Goal: Find specific page/section

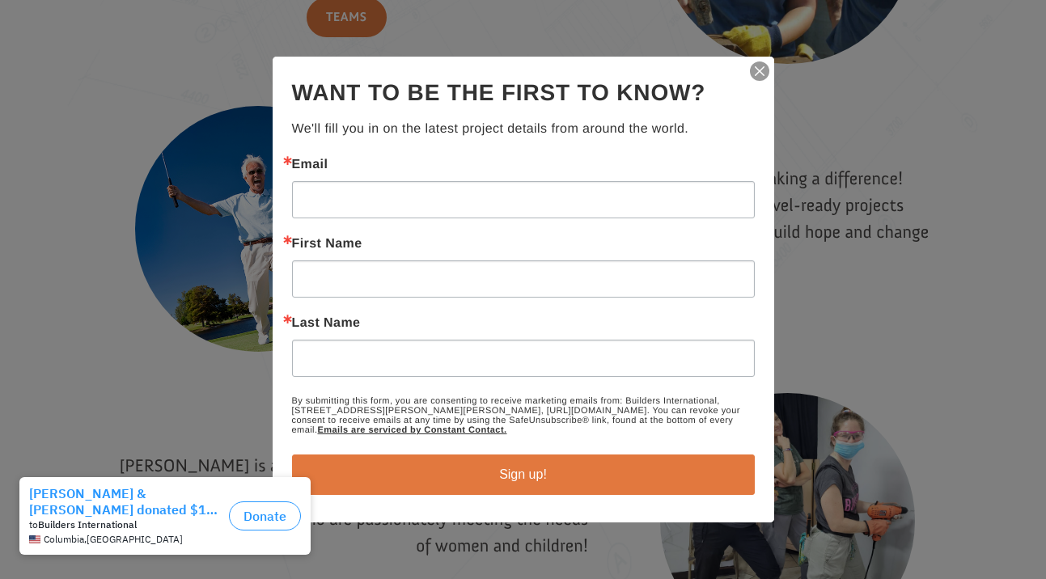
scroll to position [2230, 0]
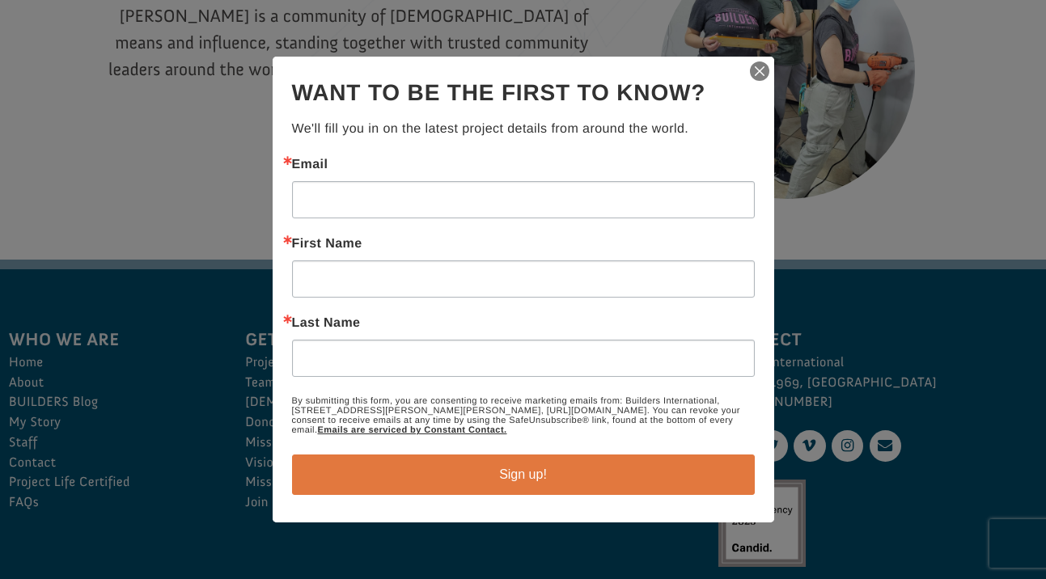
click at [761, 65] on img "button" at bounding box center [759, 71] width 23 height 23
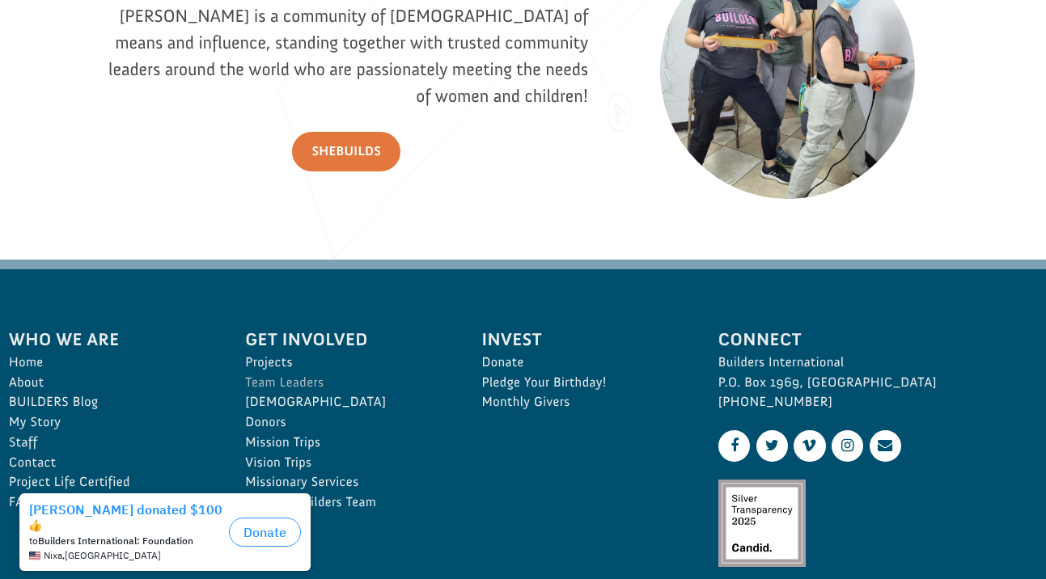
click at [281, 380] on link "Team Leaders" at bounding box center [345, 383] width 201 height 20
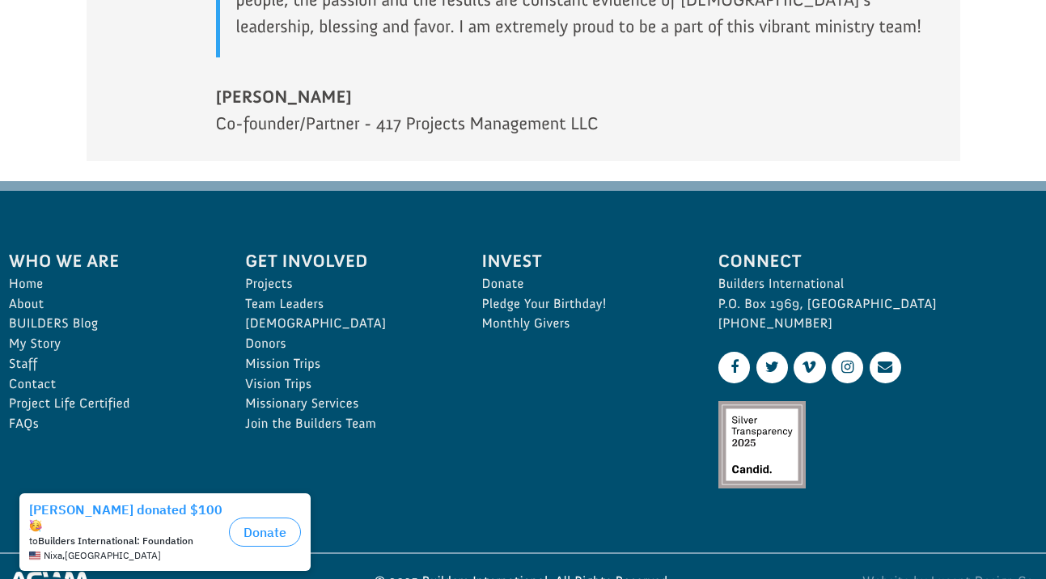
scroll to position [2491, 0]
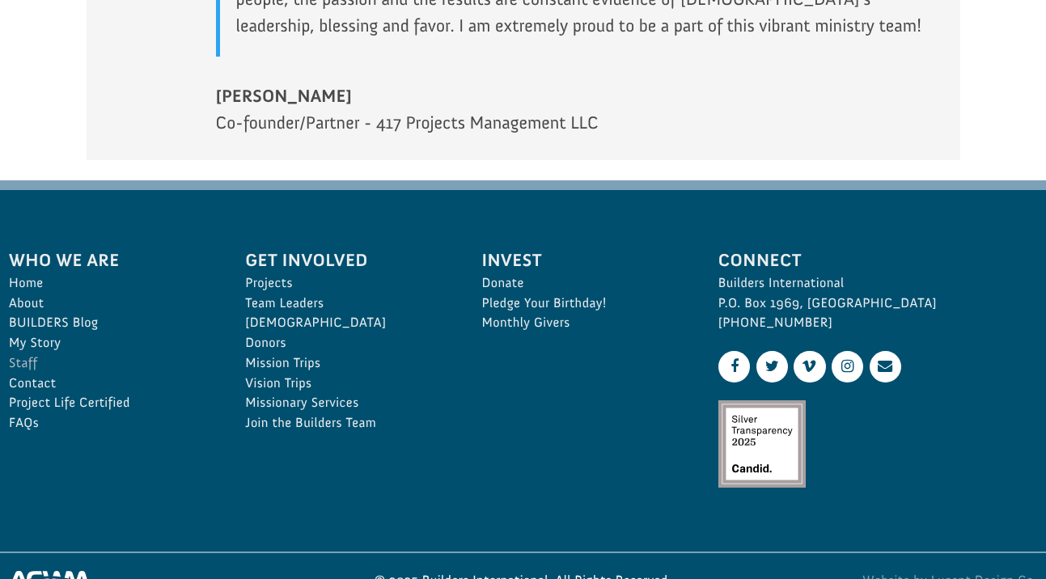
click at [30, 353] on link "Staff" at bounding box center [109, 363] width 201 height 20
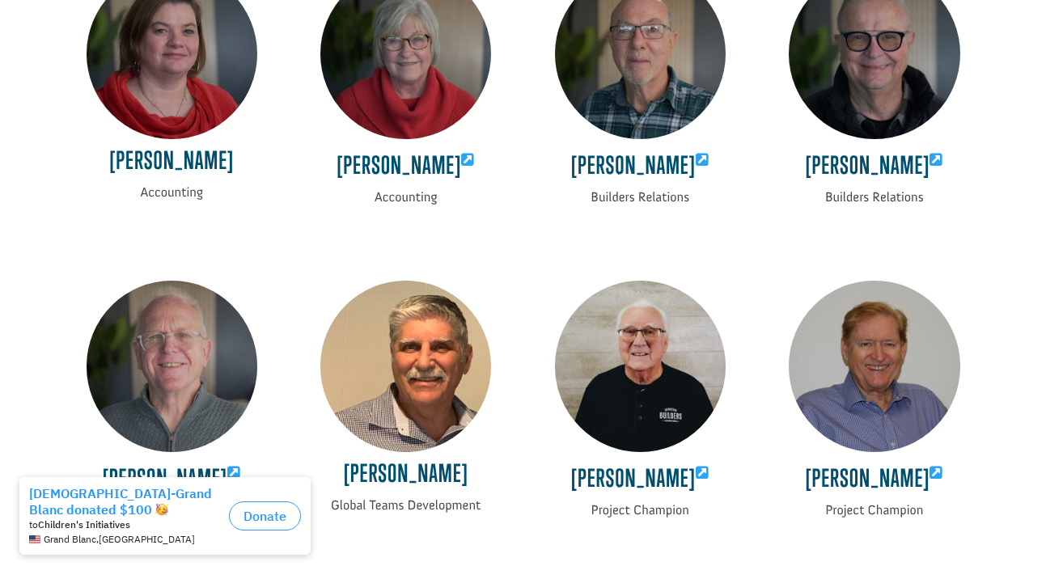
scroll to position [3039, 0]
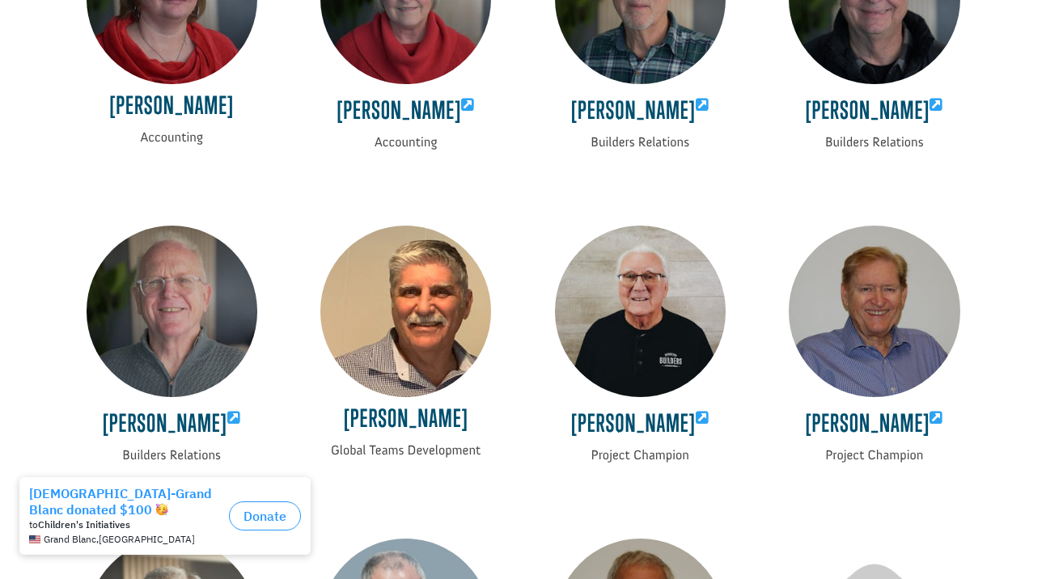
click at [160, 309] on img at bounding box center [172, 311] width 171 height 171
